Goal: Task Accomplishment & Management: Complete application form

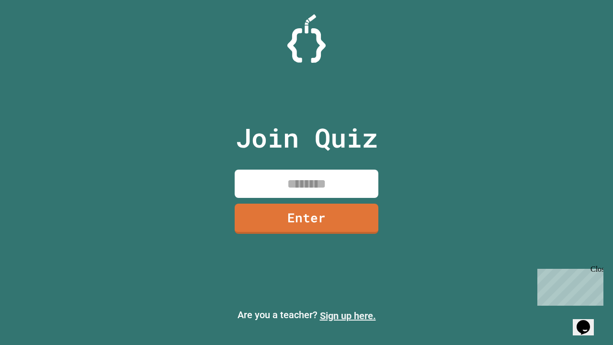
click at [348, 316] on link "Sign up here." at bounding box center [348, 316] width 56 height 12
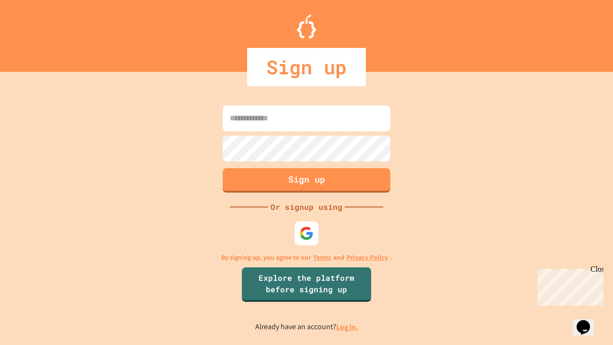
click at [348, 327] on link "Log in." at bounding box center [347, 327] width 22 height 10
